Goal: Find contact information: Find contact information

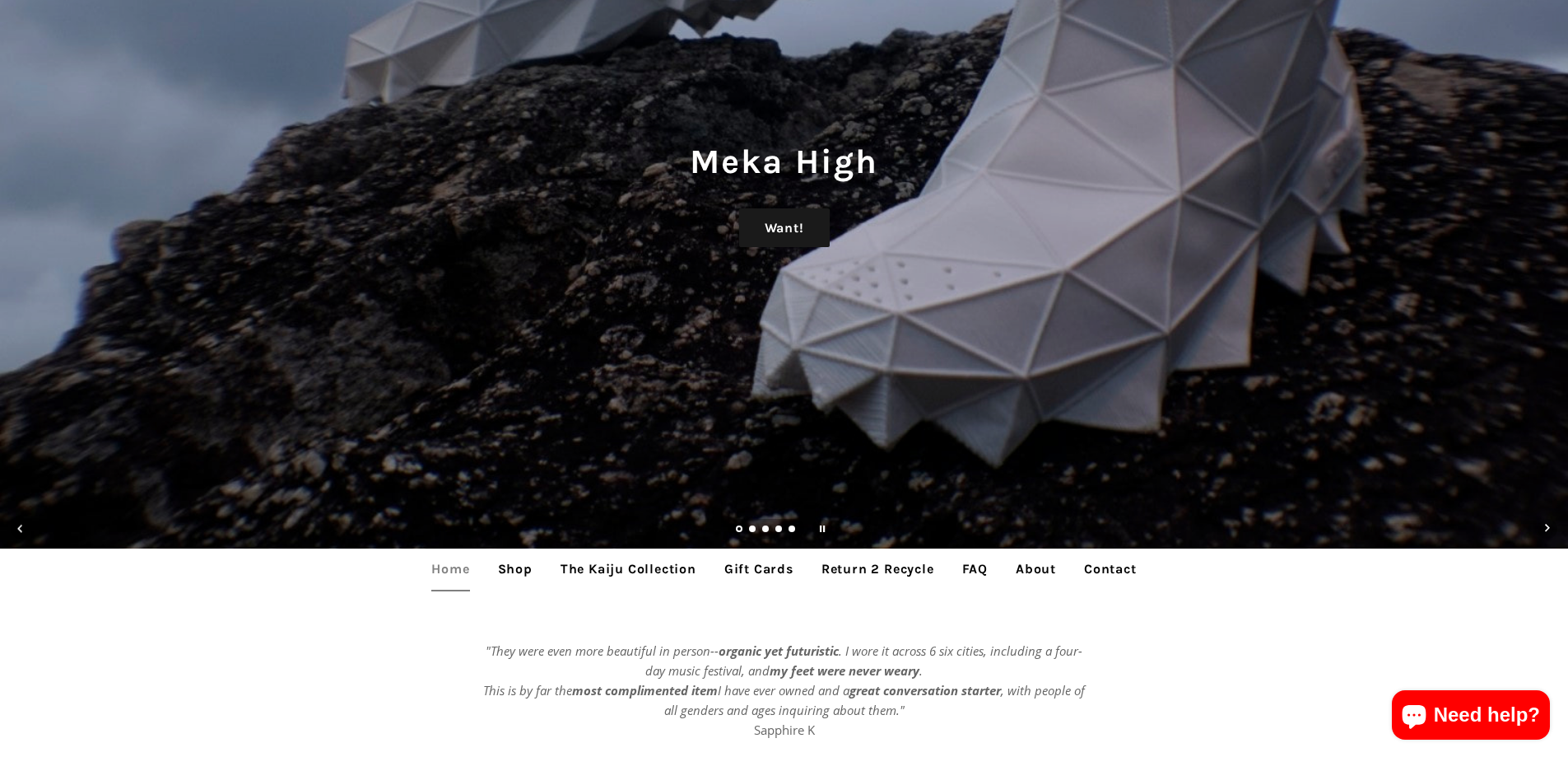
scroll to position [576, 0]
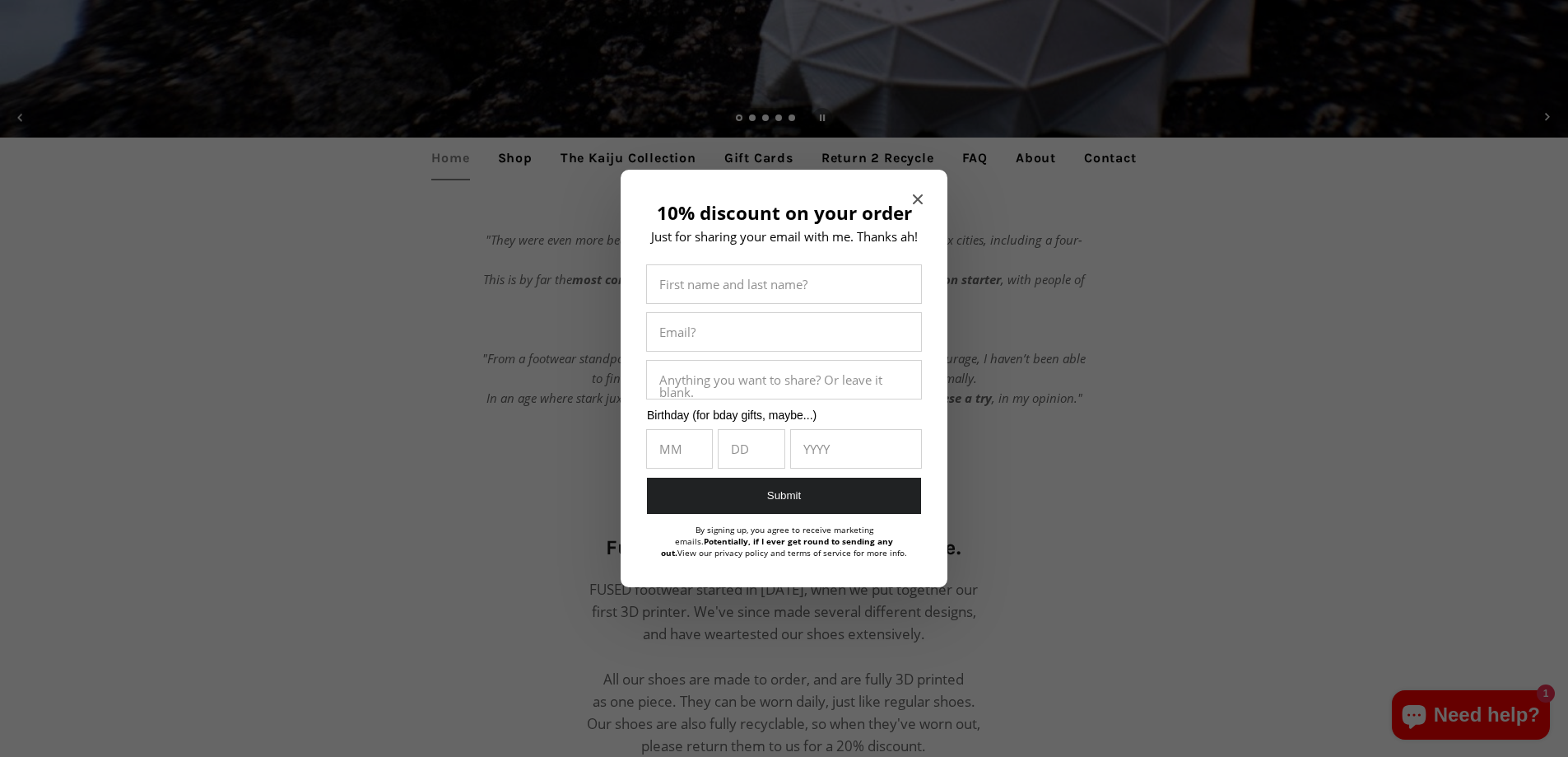
click at [921, 193] on span "Close modal" at bounding box center [917, 199] width 10 height 17
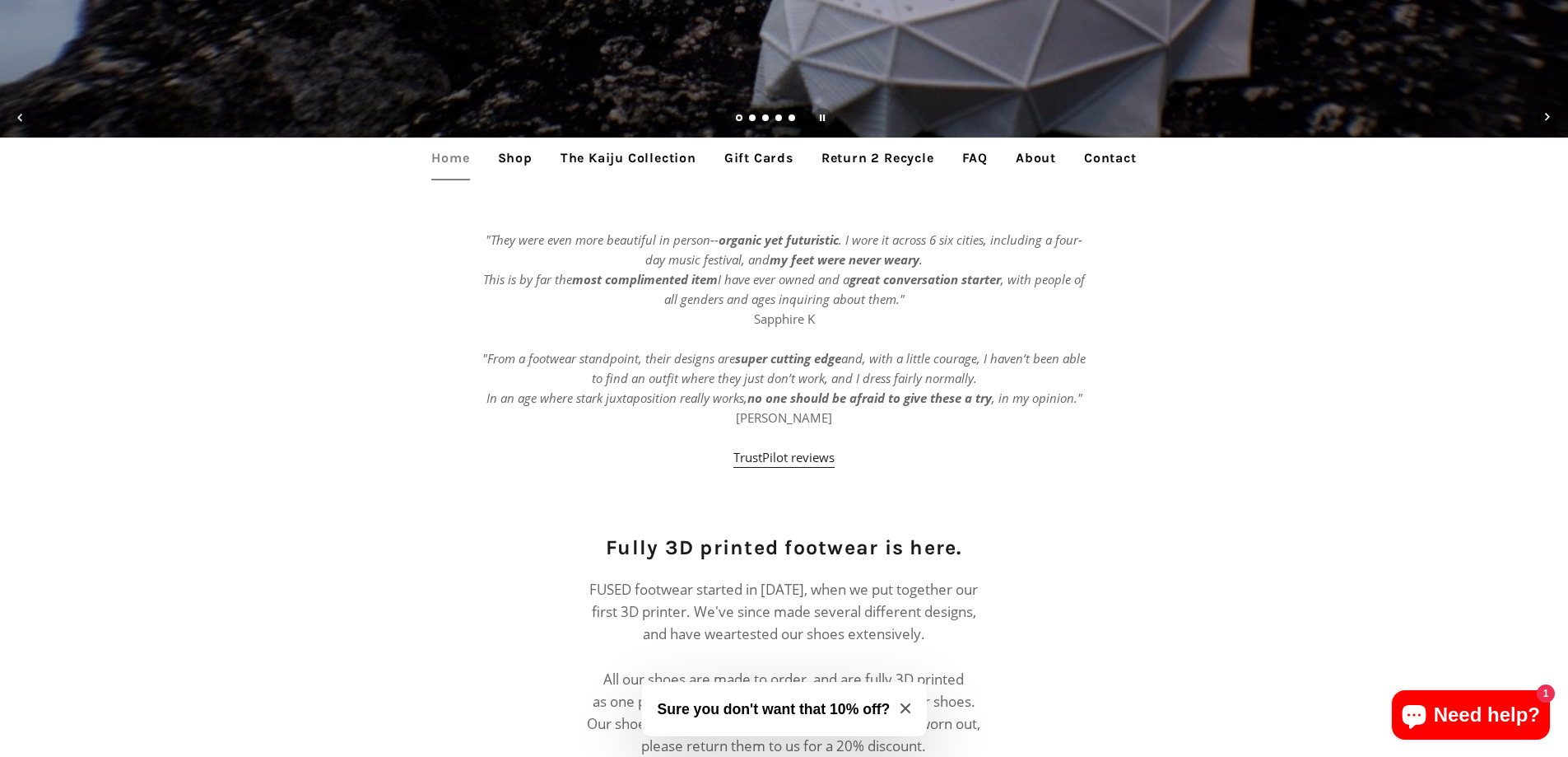
click at [1123, 157] on link "Contact" at bounding box center [1111, 158] width 78 height 41
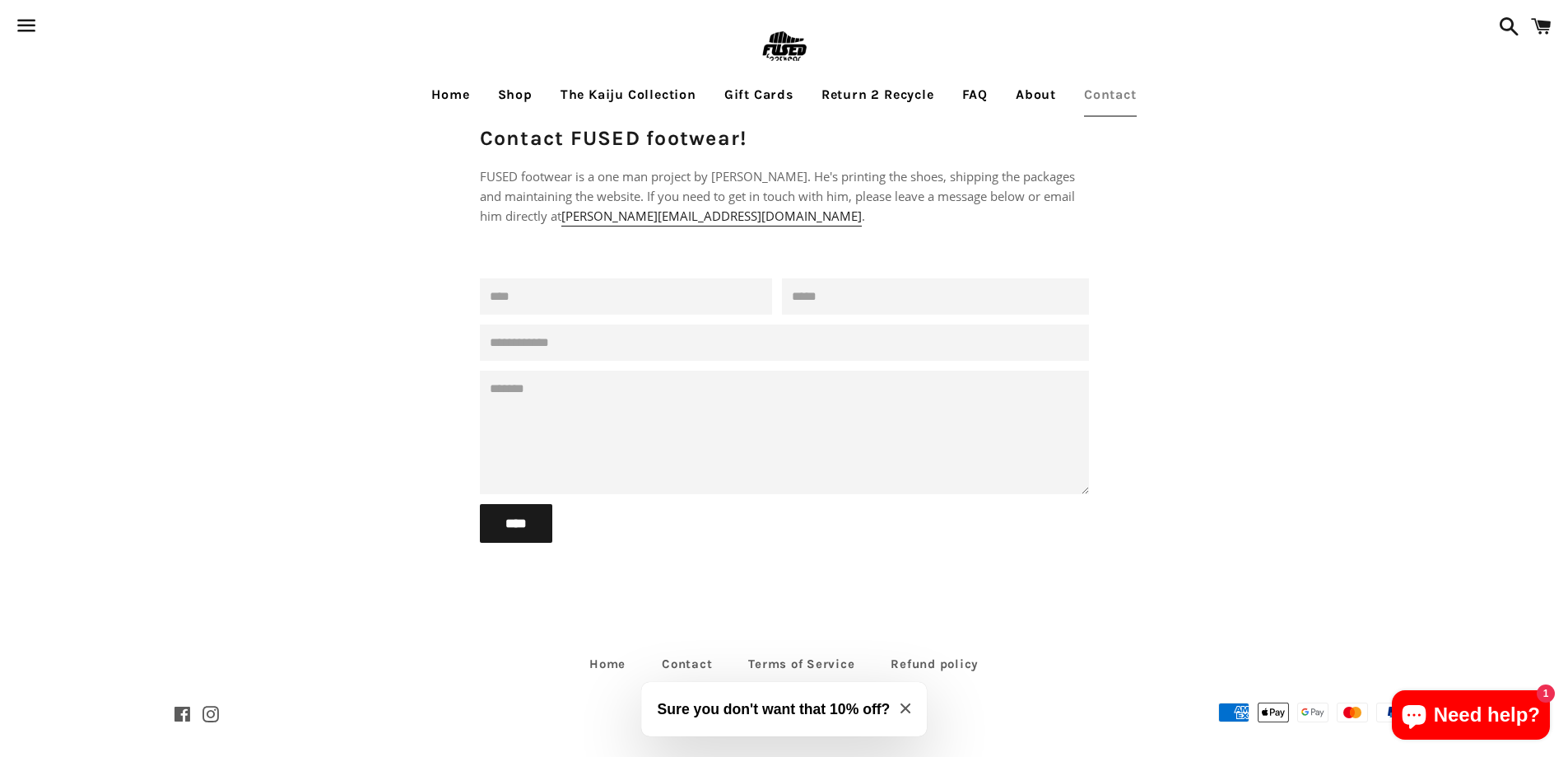
scroll to position [34, 0]
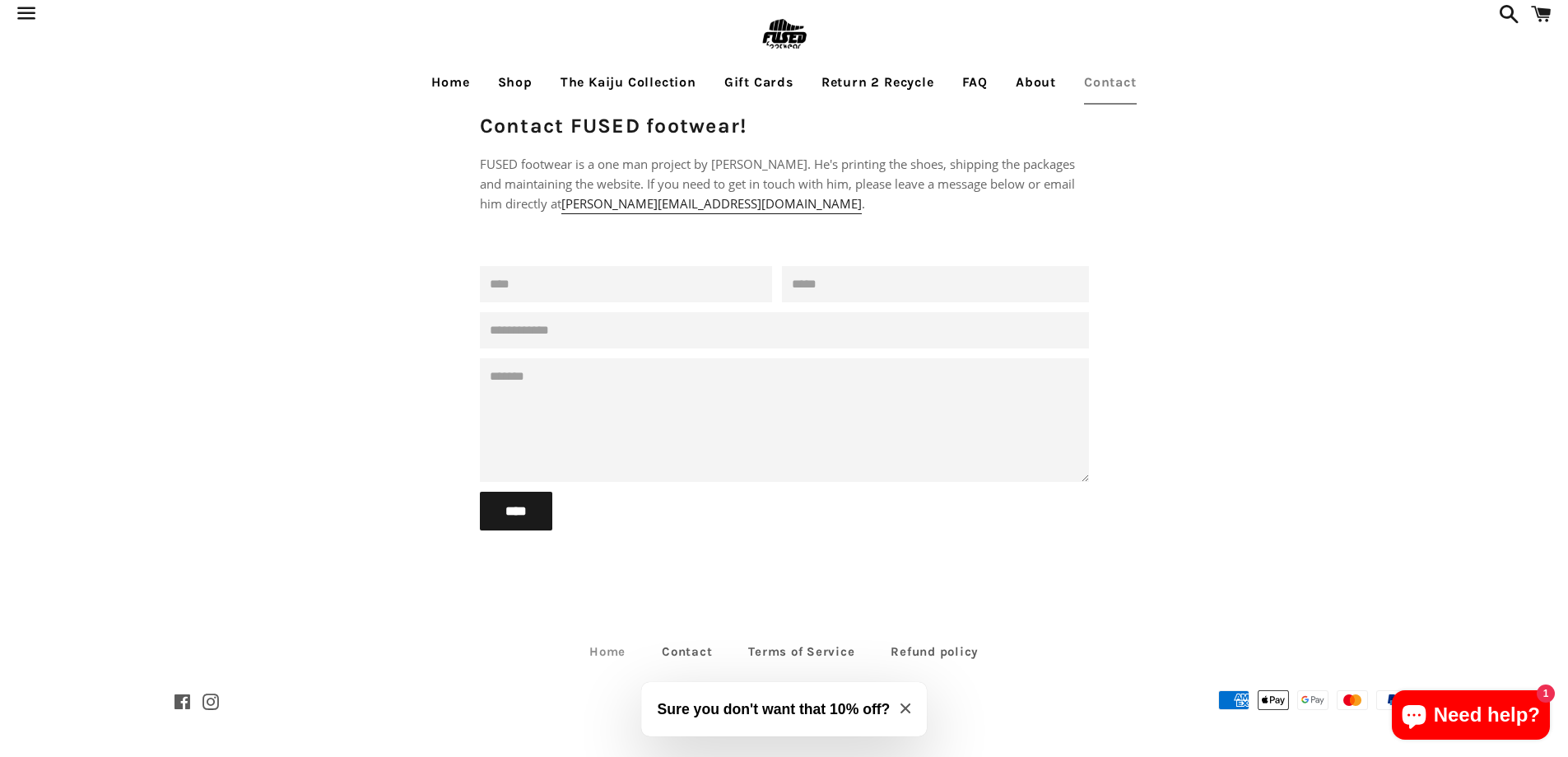
click at [605, 658] on link "Home" at bounding box center [607, 651] width 69 height 26
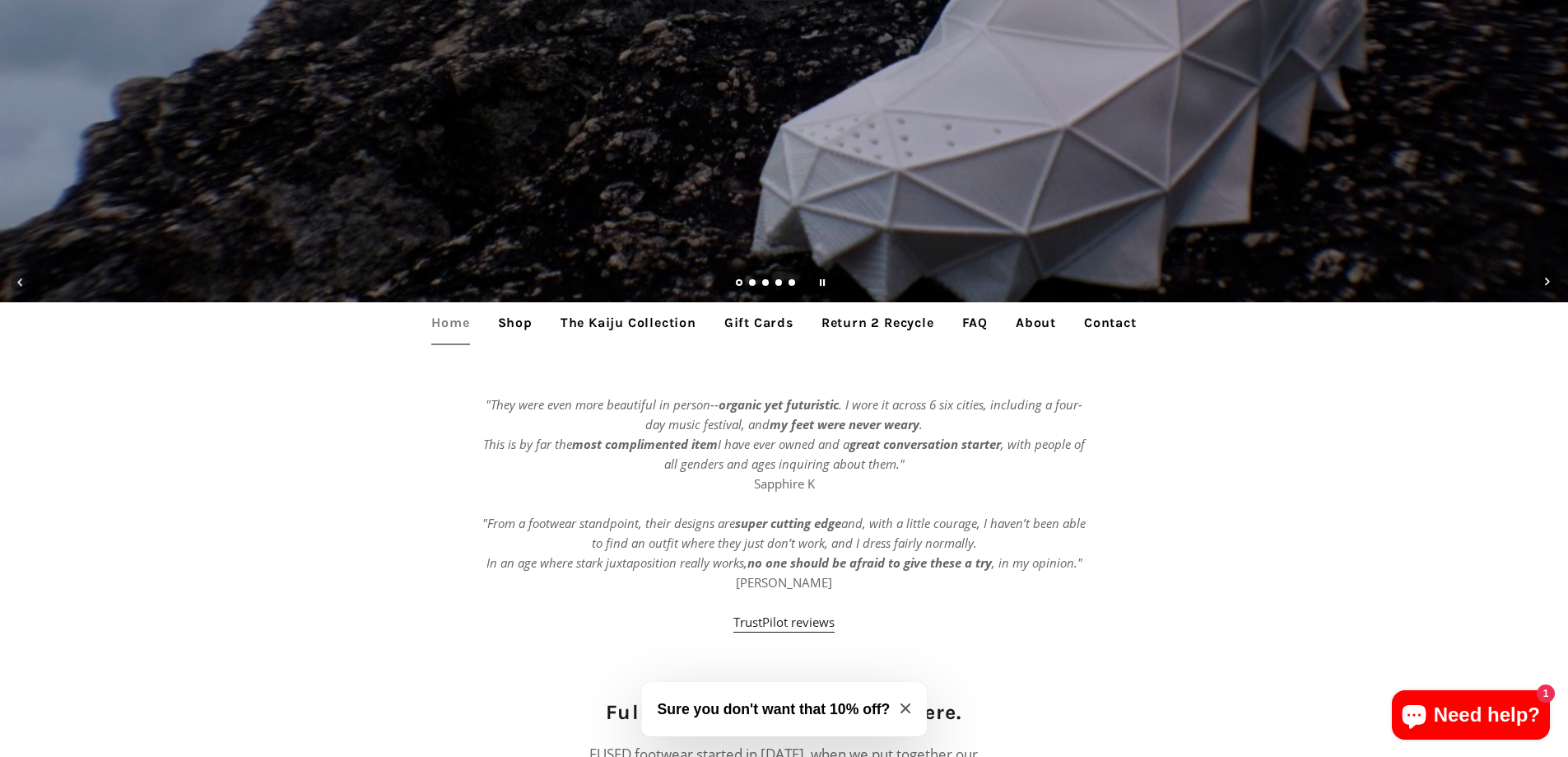
scroll to position [741, 0]
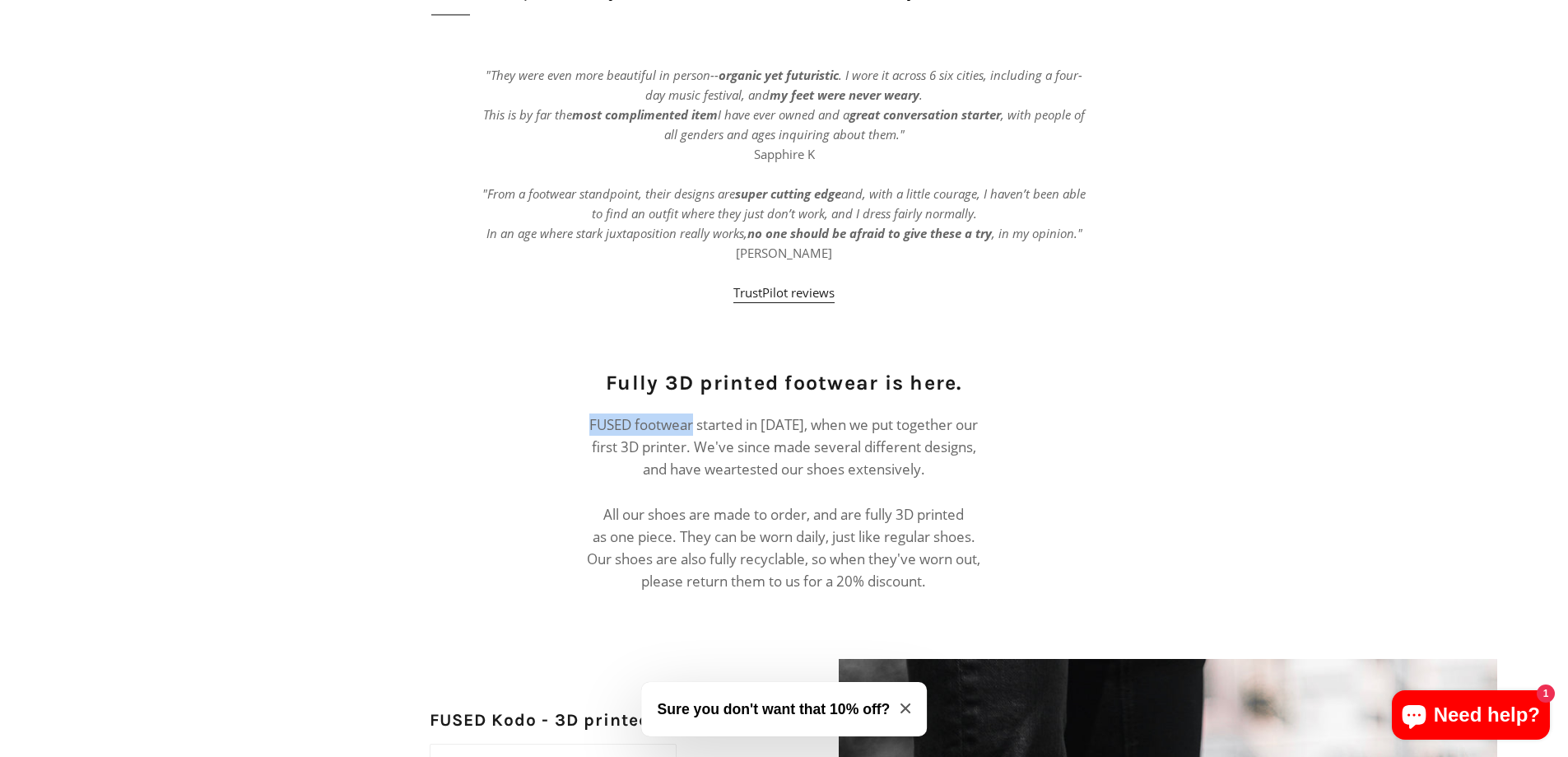
drag, startPoint x: 693, startPoint y: 425, endPoint x: 583, endPoint y: 424, distance: 110.0
click at [583, 424] on div "Fully 3D printed footwear is here. FUSED footwear started in May 2017, when we …" at bounding box center [771, 489] width 422 height 241
copy p "FUSED footwear"
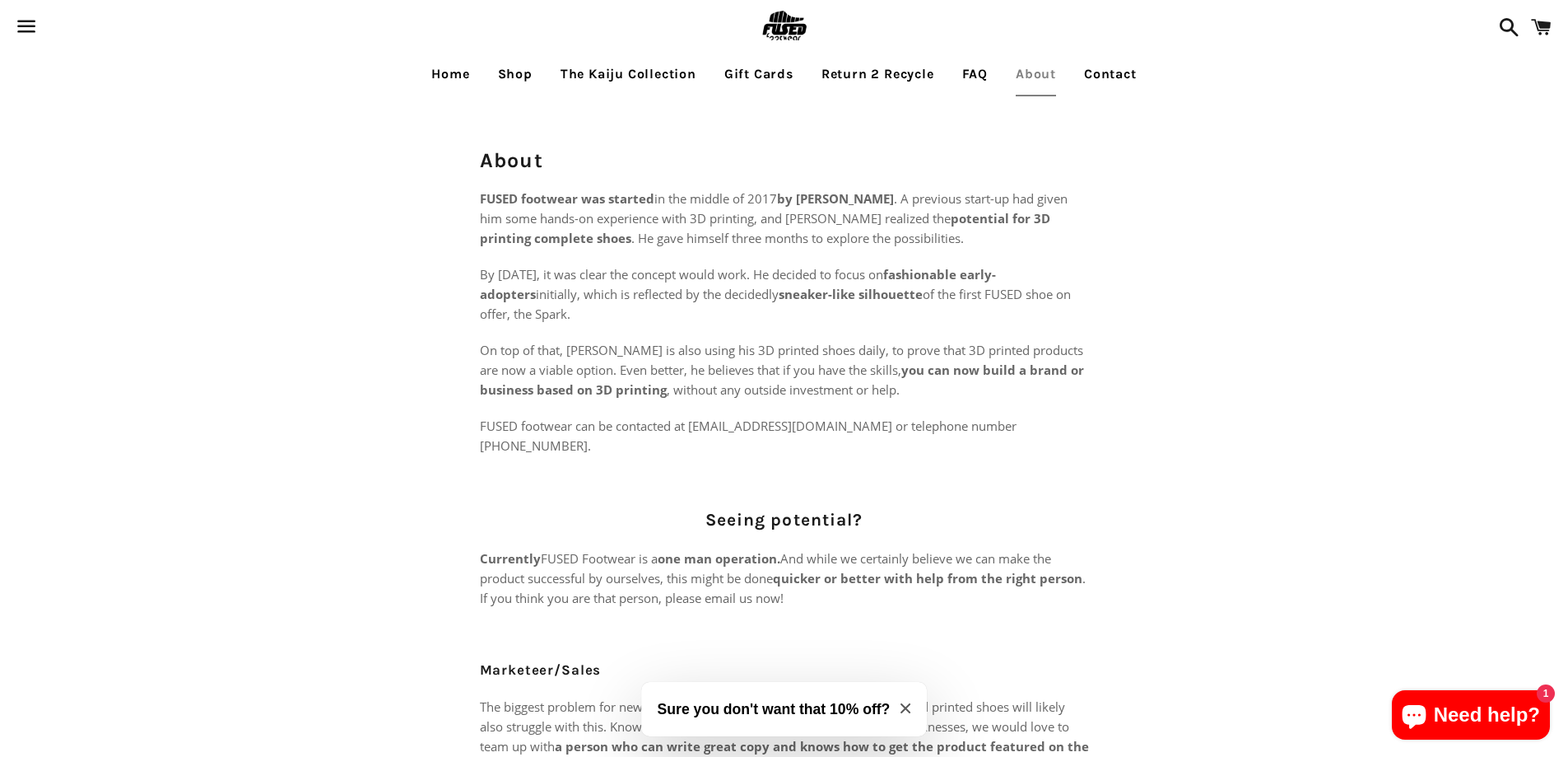
click at [1124, 76] on link "Contact" at bounding box center [1111, 74] width 78 height 41
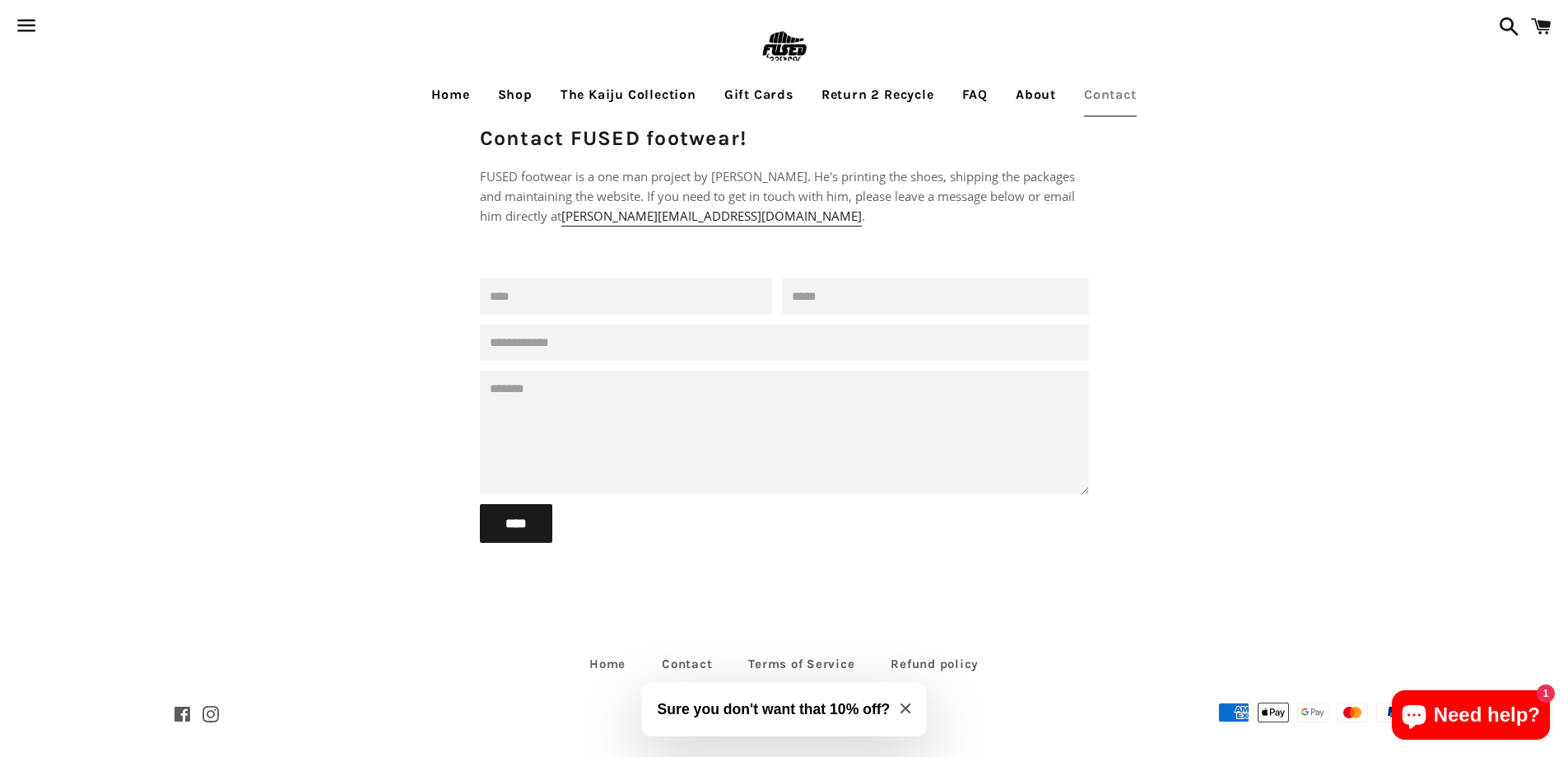
scroll to position [34, 0]
